Goal: Use online tool/utility: Utilize a website feature to perform a specific function

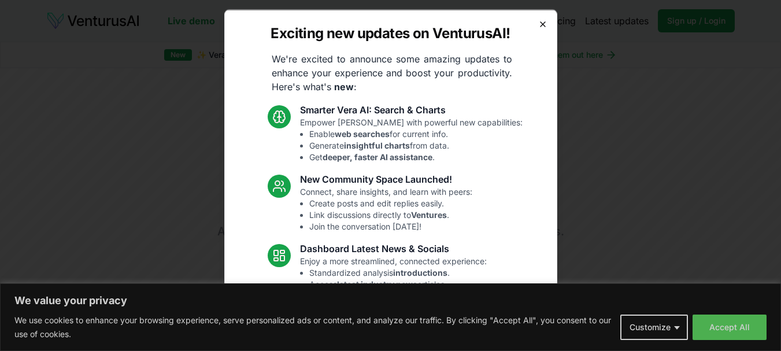
click at [538, 27] on icon "button" at bounding box center [542, 23] width 9 height 9
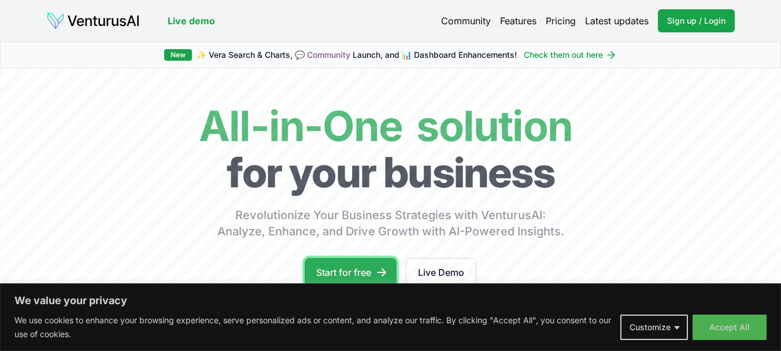
click at [351, 264] on link "Start for free" at bounding box center [351, 272] width 92 height 29
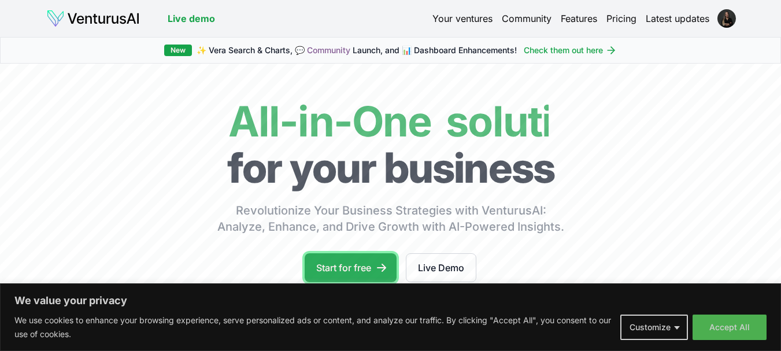
click at [355, 264] on link "Start for free" at bounding box center [351, 267] width 92 height 29
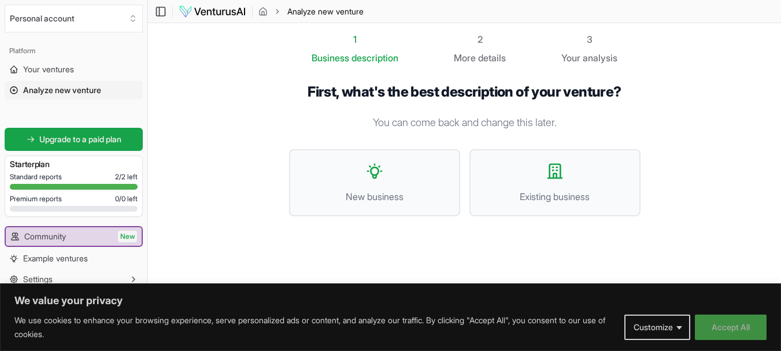
click at [722, 331] on button "Accept All" at bounding box center [731, 326] width 72 height 25
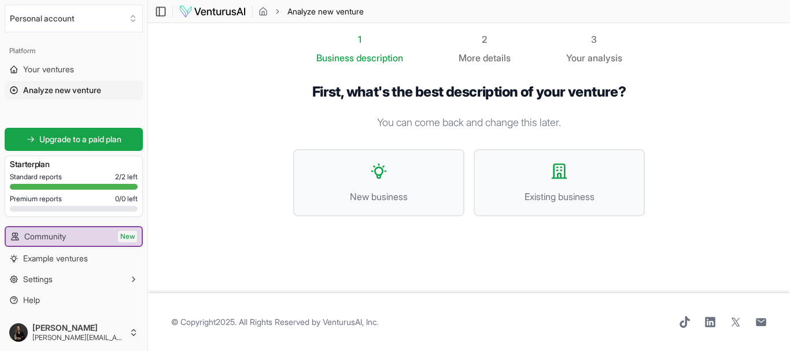
click at [458, 327] on div "© Copyright 2025 . All Rights Reserved by [PERSON_NAME], Inc ." at bounding box center [468, 322] width 595 height 12
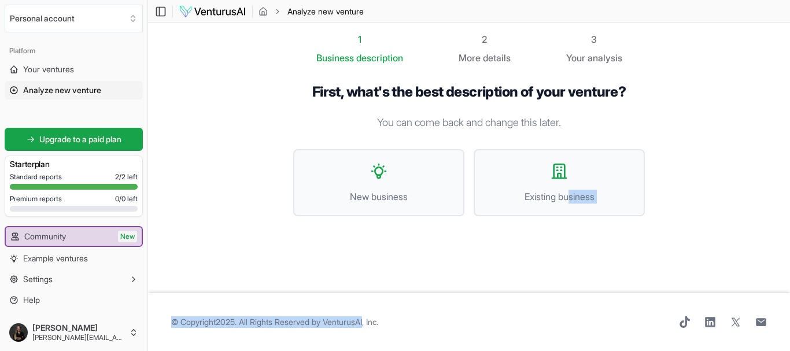
drag, startPoint x: 375, startPoint y: 331, endPoint x: 567, endPoint y: 218, distance: 222.5
click at [567, 218] on main "Toggle Sidebar Analyze new venture Analyze new venture 1 Business description 2…" at bounding box center [469, 175] width 642 height 351
click at [387, 200] on span "New business" at bounding box center [379, 197] width 146 height 14
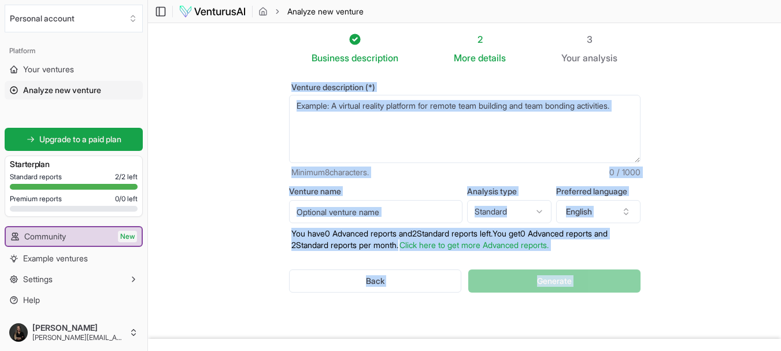
click at [455, 147] on textarea "Venture description (*)" at bounding box center [464, 129] width 351 height 68
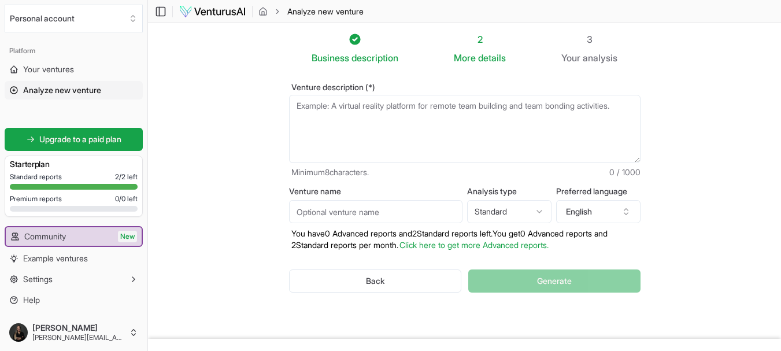
click at [450, 131] on textarea "Venture description (*)" at bounding box center [464, 129] width 351 height 68
click at [440, 120] on textarea "Venture description (*)" at bounding box center [464, 129] width 351 height 68
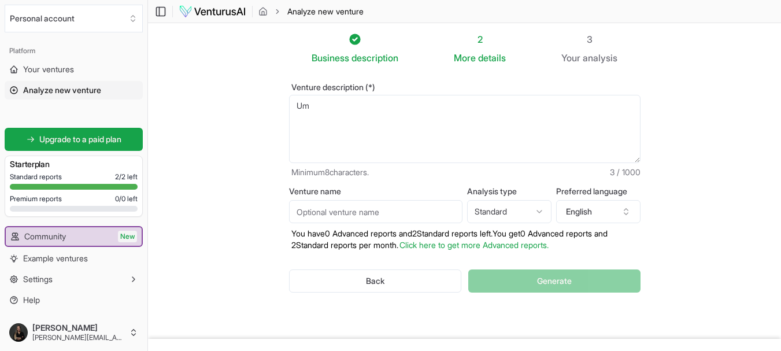
type textarea "U"
type textarea "Um sa"
click at [580, 208] on button "English" at bounding box center [598, 211] width 84 height 23
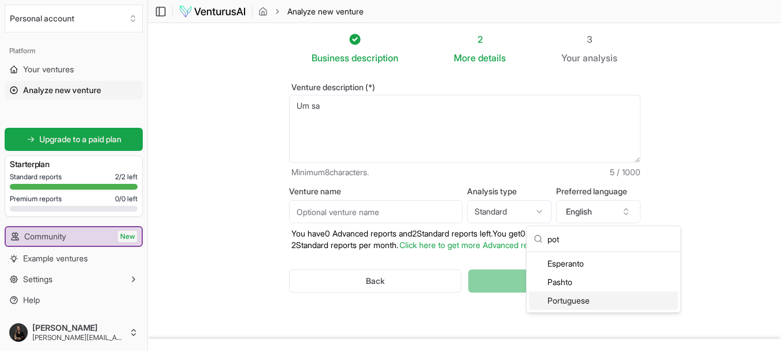
type input "pot"
click at [574, 303] on div "Portuguese" at bounding box center [603, 300] width 149 height 18
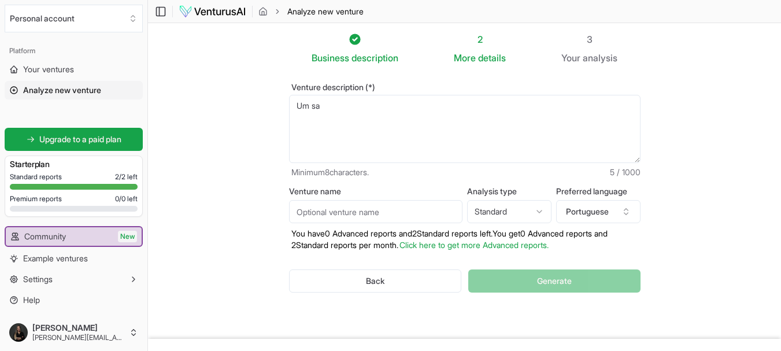
click at [442, 101] on textarea "Um sa" at bounding box center [464, 129] width 351 height 68
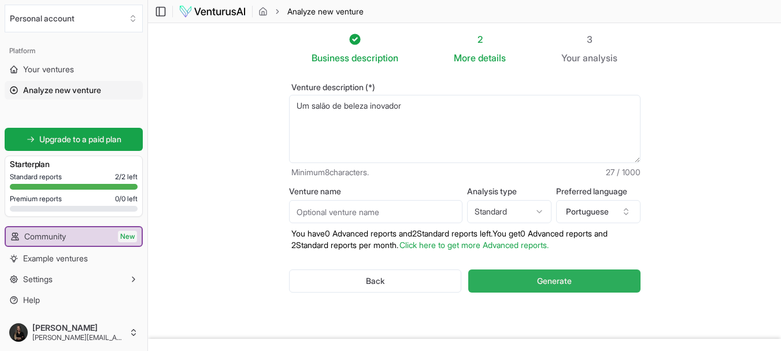
type textarea "Um salão de beleza inovador"
click at [518, 280] on button "Generate" at bounding box center [554, 280] width 172 height 23
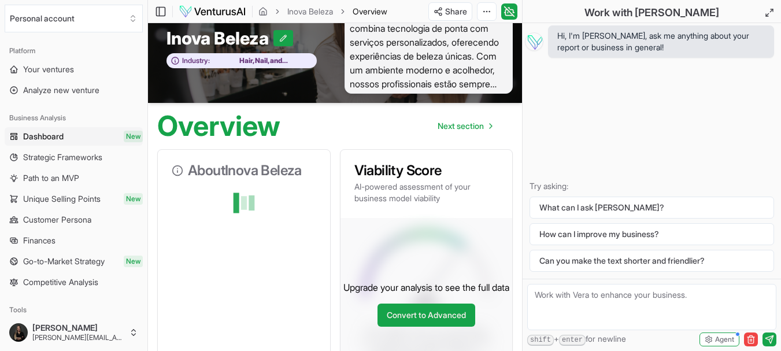
scroll to position [22, 0]
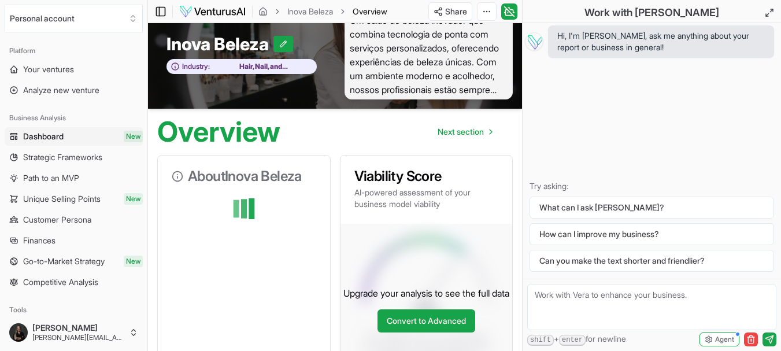
click at [158, 12] on icon at bounding box center [161, 12] width 12 height 14
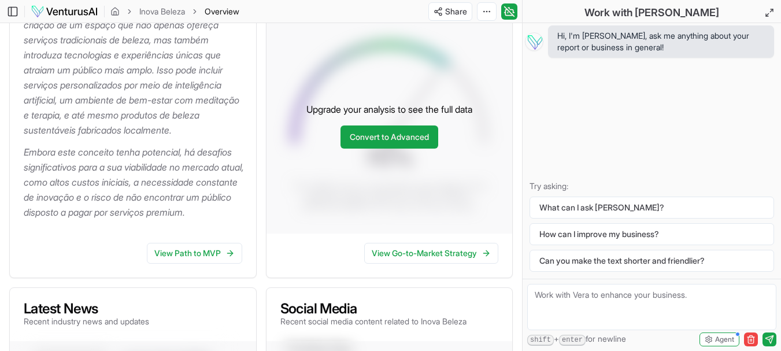
scroll to position [214, 0]
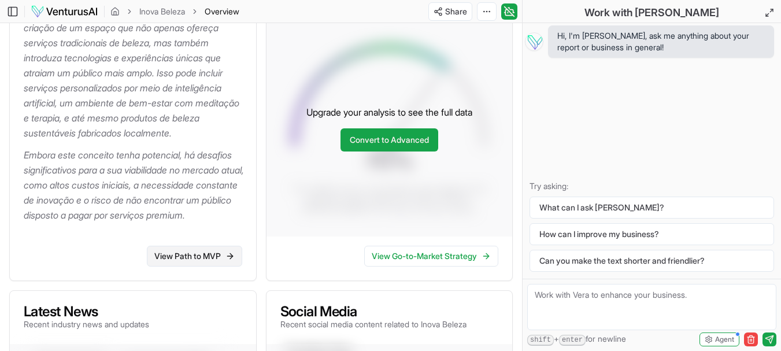
click at [201, 266] on link "View Path to MVP" at bounding box center [194, 256] width 95 height 21
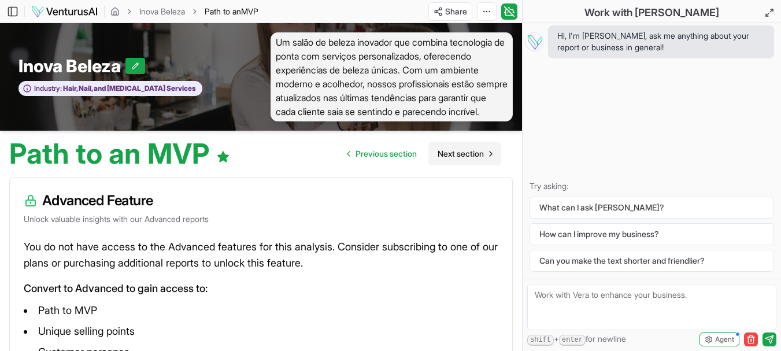
click at [446, 152] on span "Next section" at bounding box center [461, 154] width 46 height 12
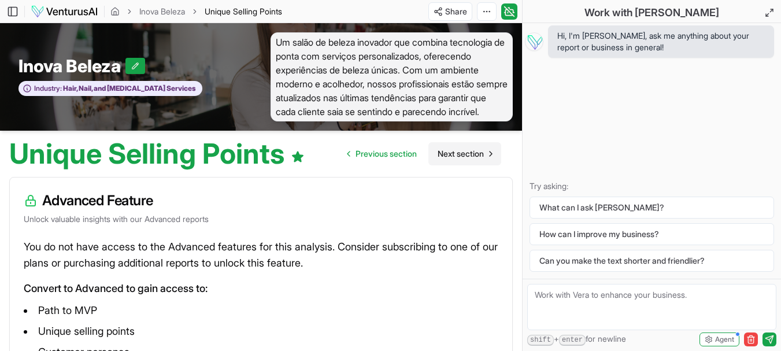
click at [458, 146] on link "Next section" at bounding box center [464, 153] width 73 height 23
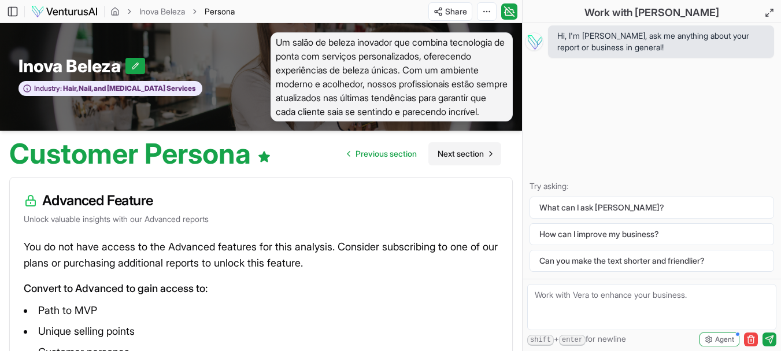
click at [458, 146] on link "Next section" at bounding box center [464, 153] width 73 height 23
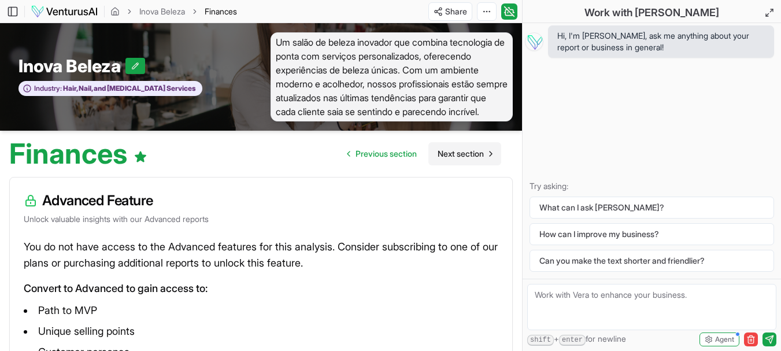
click at [458, 146] on link "Next section" at bounding box center [464, 153] width 73 height 23
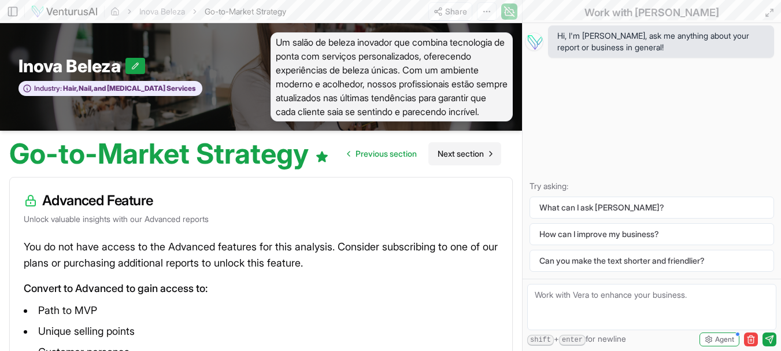
click at [458, 146] on link "Next section" at bounding box center [464, 153] width 73 height 23
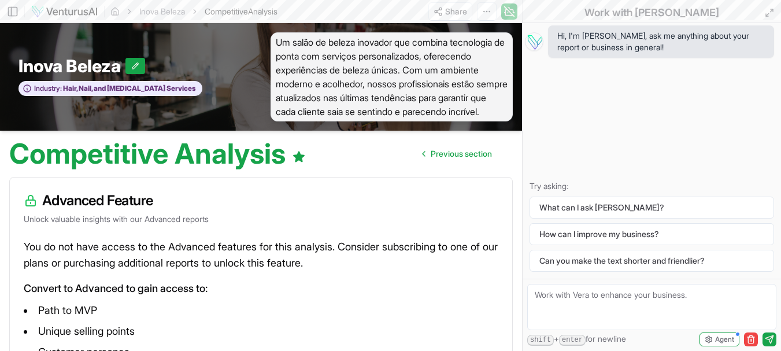
click at [458, 146] on link "Previous section" at bounding box center [457, 153] width 88 height 23
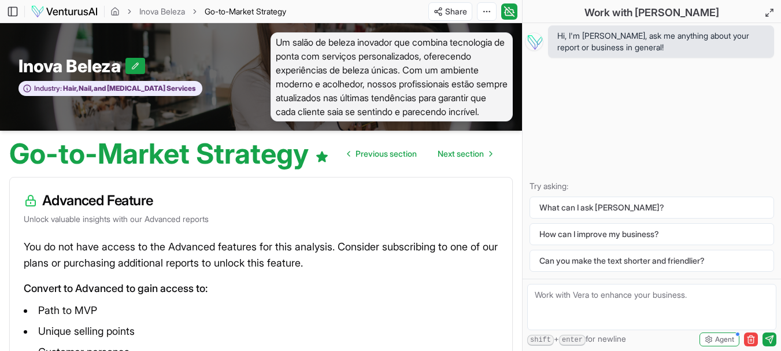
click at [458, 146] on link "Next section" at bounding box center [464, 153] width 73 height 23
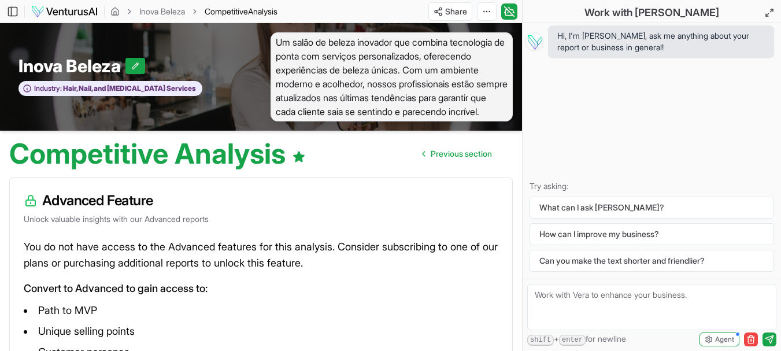
click at [458, 146] on link "Previous section" at bounding box center [457, 153] width 88 height 23
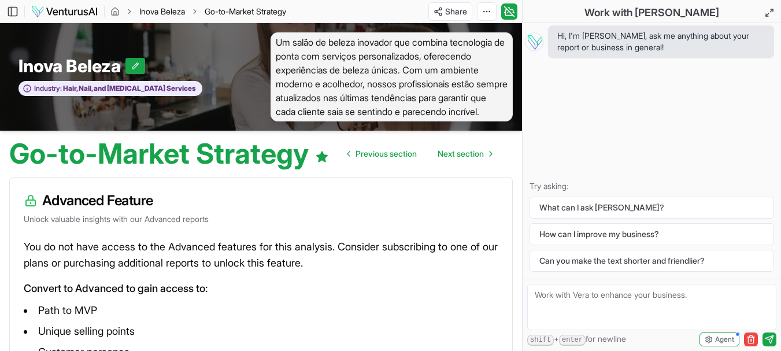
click at [155, 11] on link "Inova Beleza" at bounding box center [162, 12] width 46 height 12
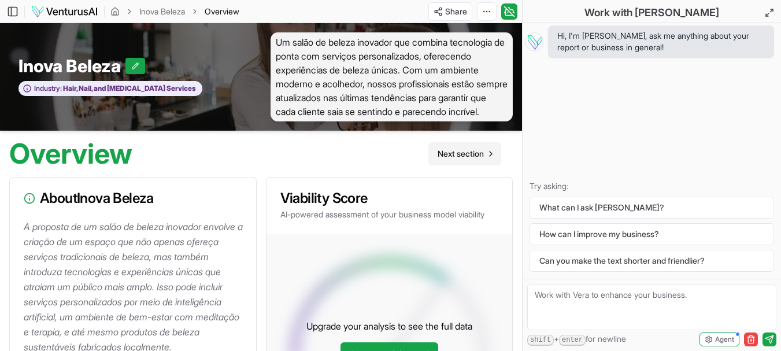
click at [458, 157] on span "Next section" at bounding box center [461, 154] width 46 height 12
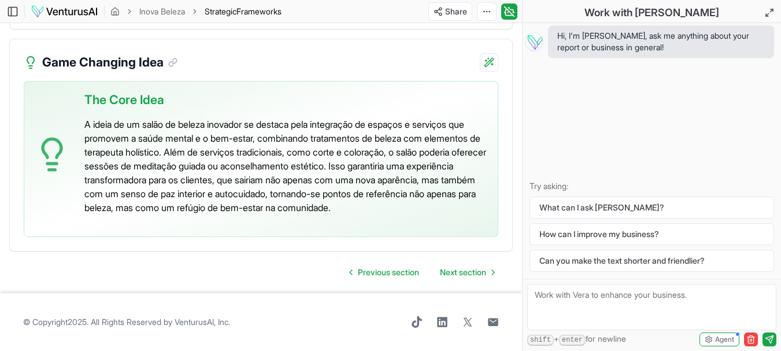
scroll to position [2798, 0]
click at [114, 7] on icon "breadcrumb" at bounding box center [114, 11] width 9 height 9
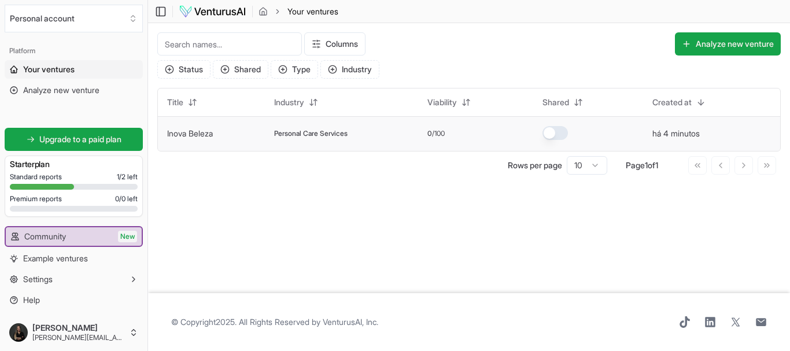
click at [432, 135] on span "0" at bounding box center [429, 133] width 5 height 9
click at [436, 118] on td "0 /100" at bounding box center [475, 133] width 115 height 35
drag, startPoint x: 443, startPoint y: 103, endPoint x: 277, endPoint y: 189, distance: 187.4
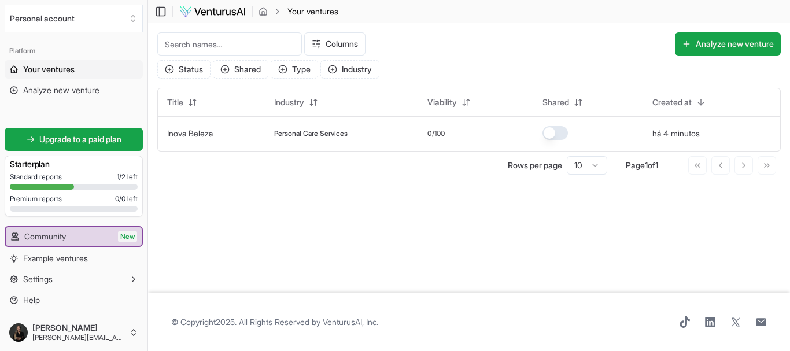
click at [277, 189] on main "Toggle Sidebar Your ventures Your ventures Columns Analyze new venture Status S…" at bounding box center [469, 175] width 642 height 351
click at [228, 136] on td "Inova Beleza" at bounding box center [211, 133] width 107 height 35
click at [700, 42] on button "Analyze new venture" at bounding box center [727, 43] width 106 height 23
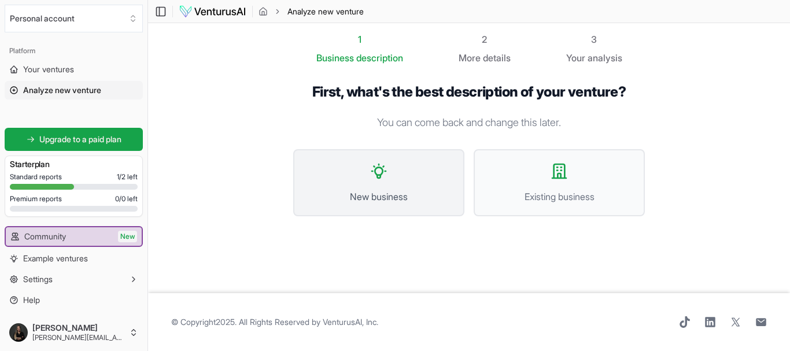
click at [418, 191] on span "New business" at bounding box center [379, 197] width 146 height 14
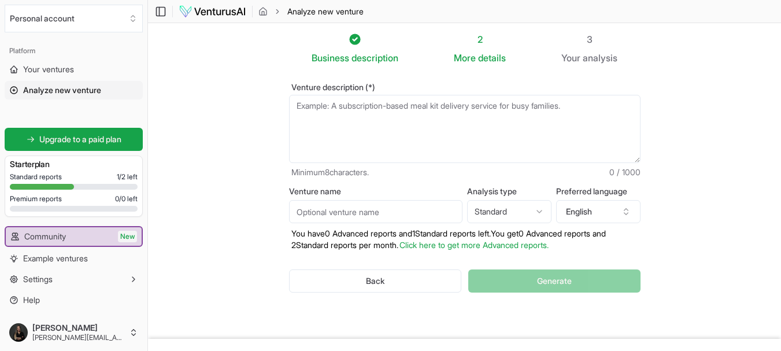
click at [412, 126] on textarea "Venture description (*)" at bounding box center [464, 129] width 351 height 68
click at [594, 218] on button "English" at bounding box center [598, 211] width 84 height 23
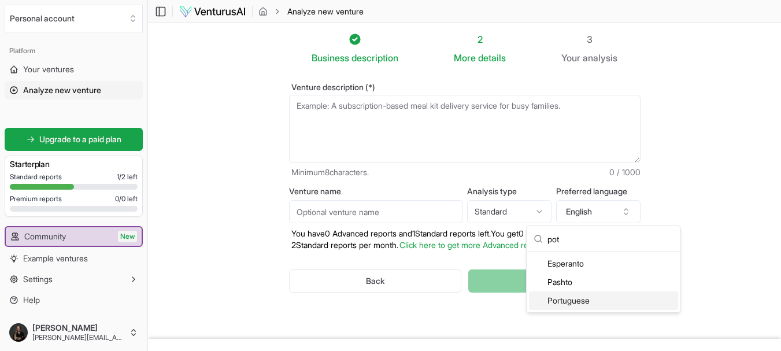
type input "pot"
click at [572, 302] on div "Portuguese" at bounding box center [603, 300] width 149 height 18
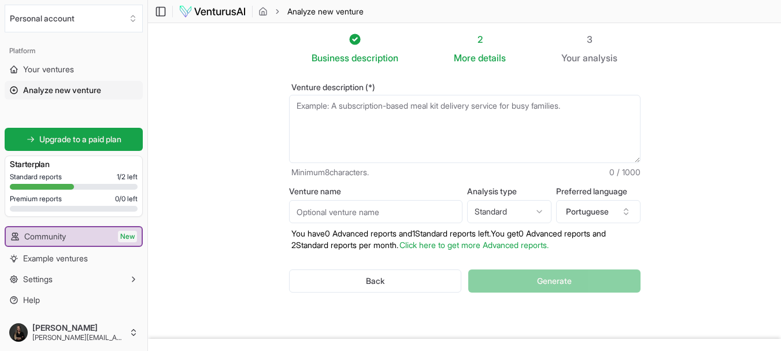
click at [398, 123] on textarea "Venture description (*)" at bounding box center [464, 129] width 351 height 68
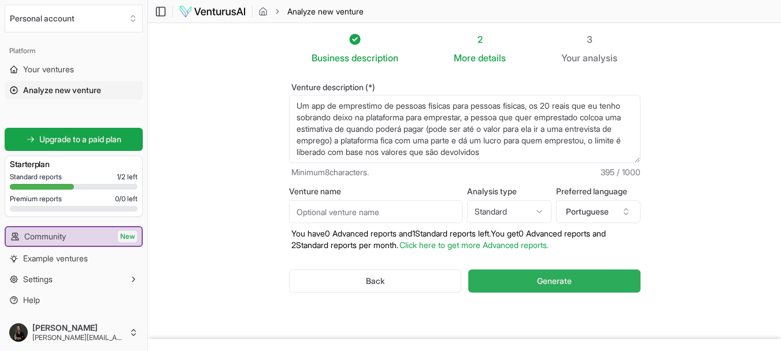
type textarea "Um app de emprestimo de pessoas fisicas para pessoas fisicas, os 20 reais que e…"
click at [536, 289] on button "Generate" at bounding box center [554, 280] width 172 height 23
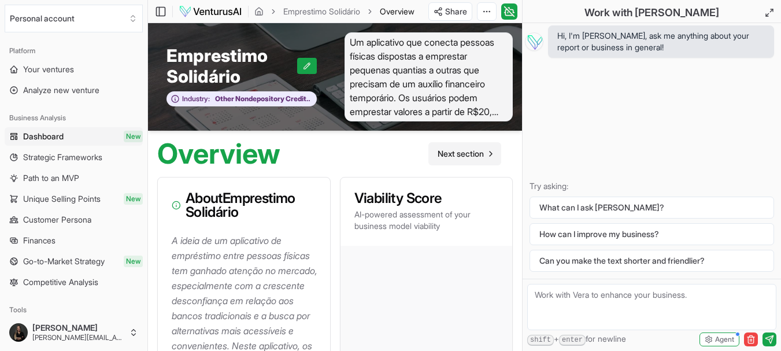
click at [438, 155] on span "Next section" at bounding box center [461, 154] width 46 height 12
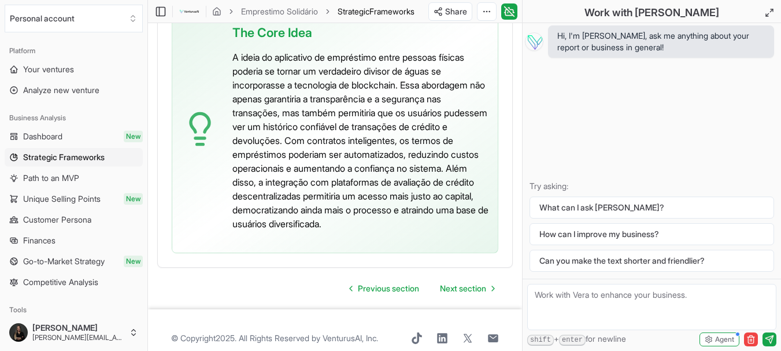
scroll to position [3868, 0]
